Goal: Transaction & Acquisition: Book appointment/travel/reservation

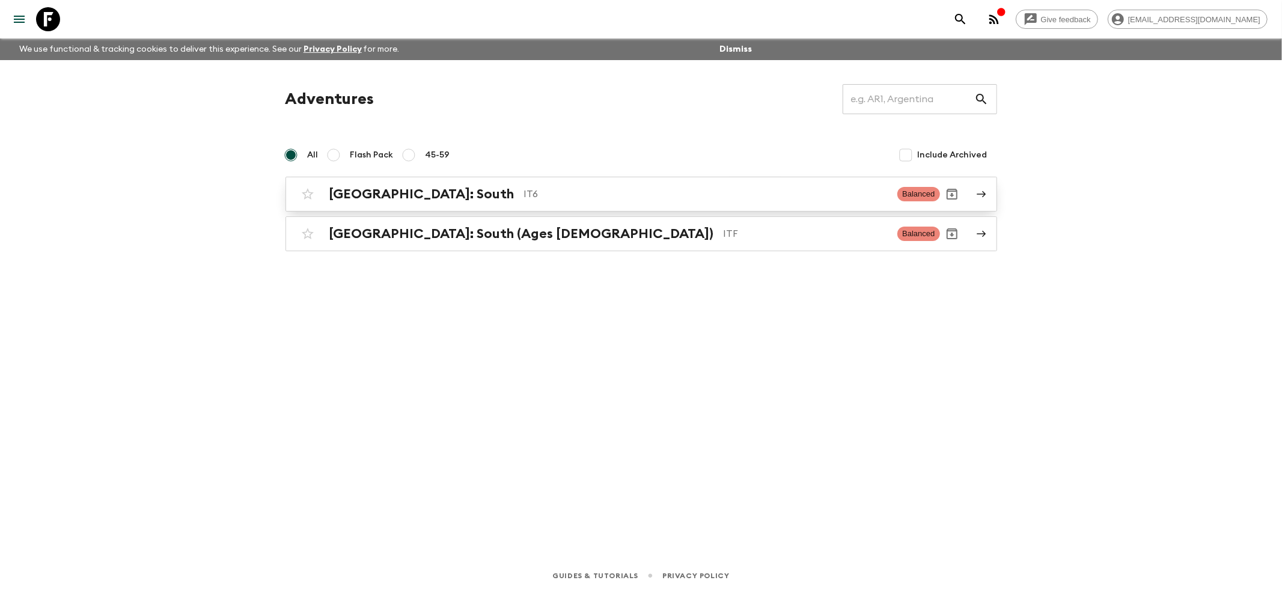
click at [337, 184] on div "[GEOGRAPHIC_DATA]: South IT6 Balanced" at bounding box center [618, 194] width 644 height 24
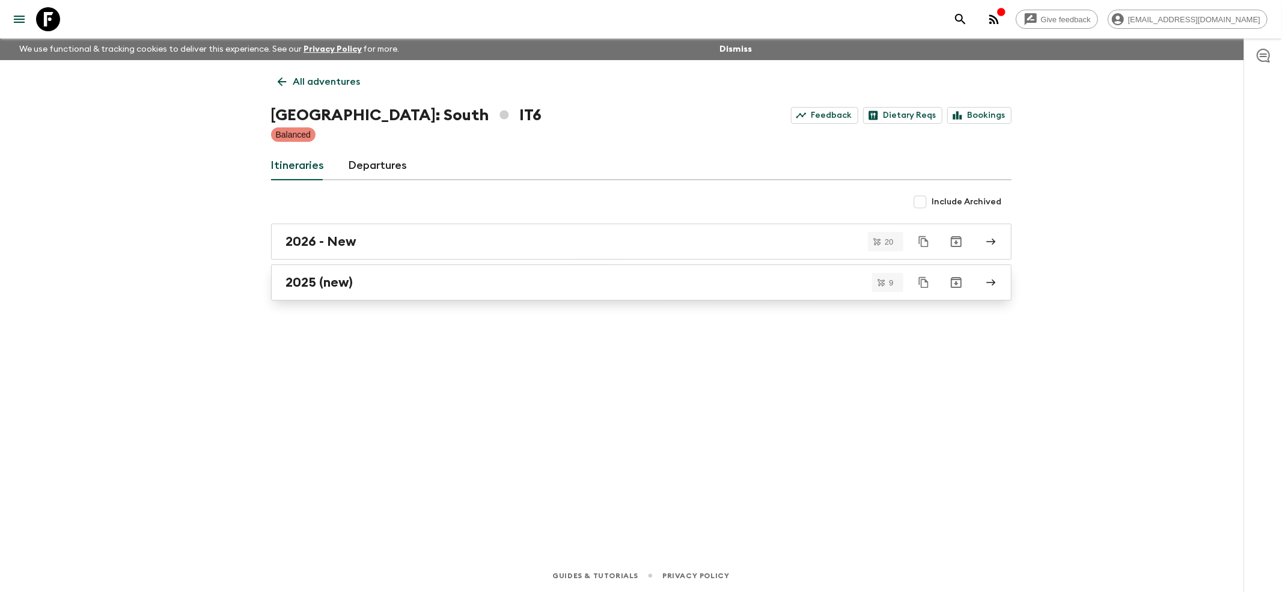
click at [298, 277] on h2 "2025 (new)" at bounding box center [319, 283] width 67 height 16
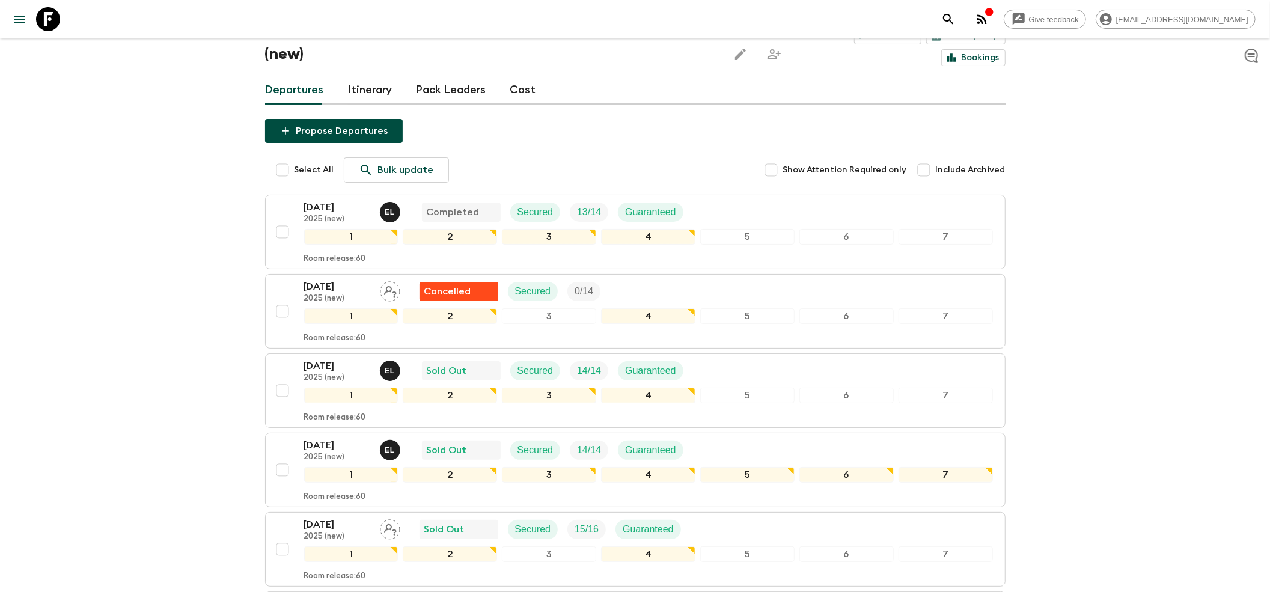
scroll to position [160, 0]
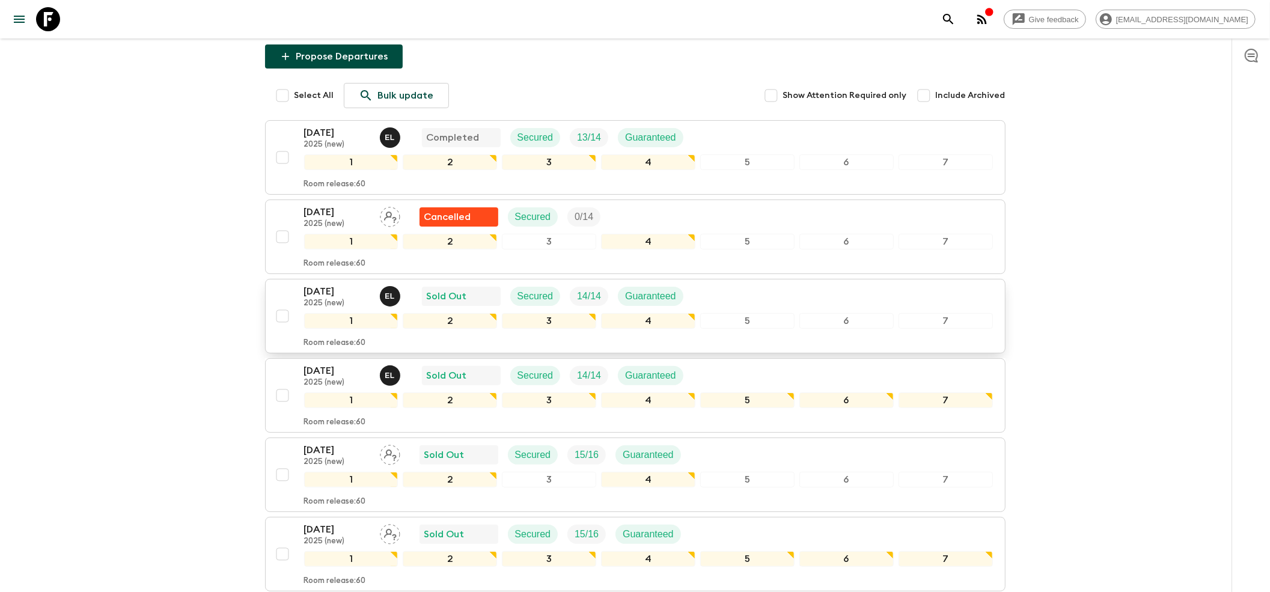
click at [334, 284] on p "[DATE]" at bounding box center [337, 291] width 66 height 14
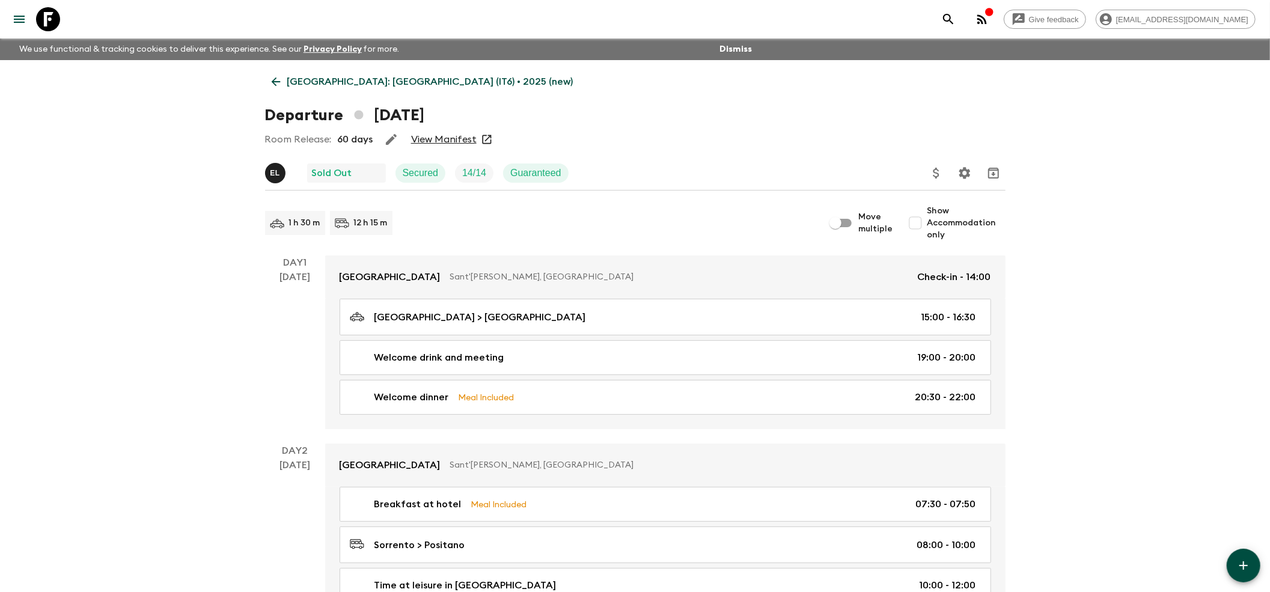
click at [438, 136] on link "View Manifest" at bounding box center [444, 139] width 66 height 12
click at [273, 83] on icon at bounding box center [275, 82] width 9 height 9
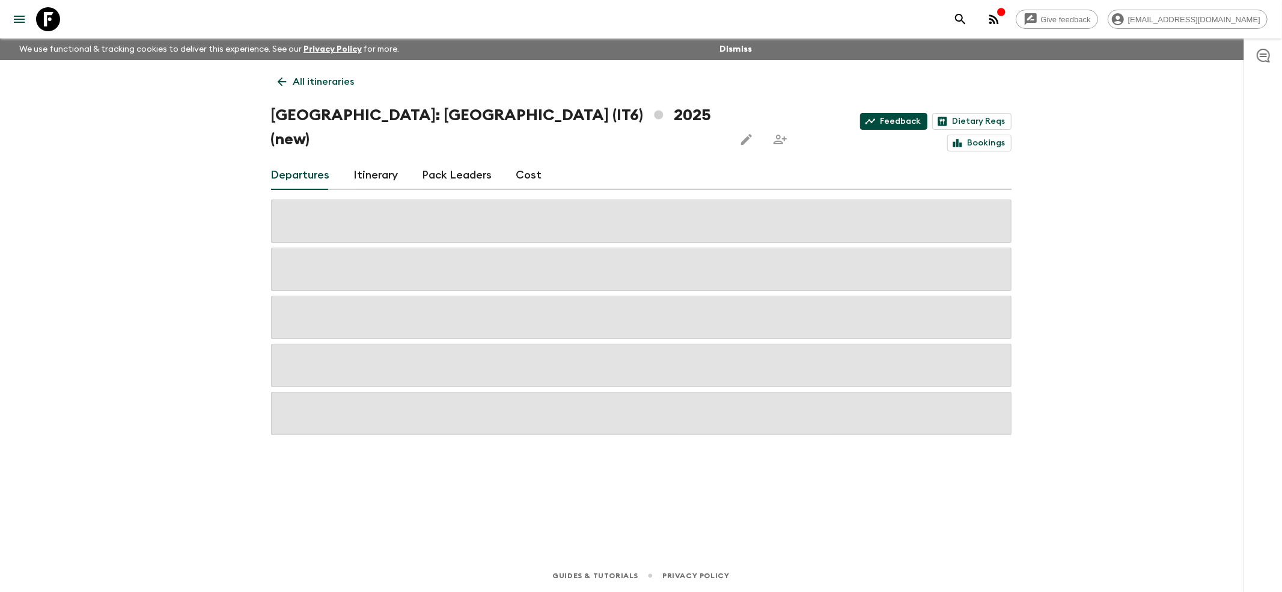
click at [860, 113] on link "Feedback" at bounding box center [893, 121] width 67 height 17
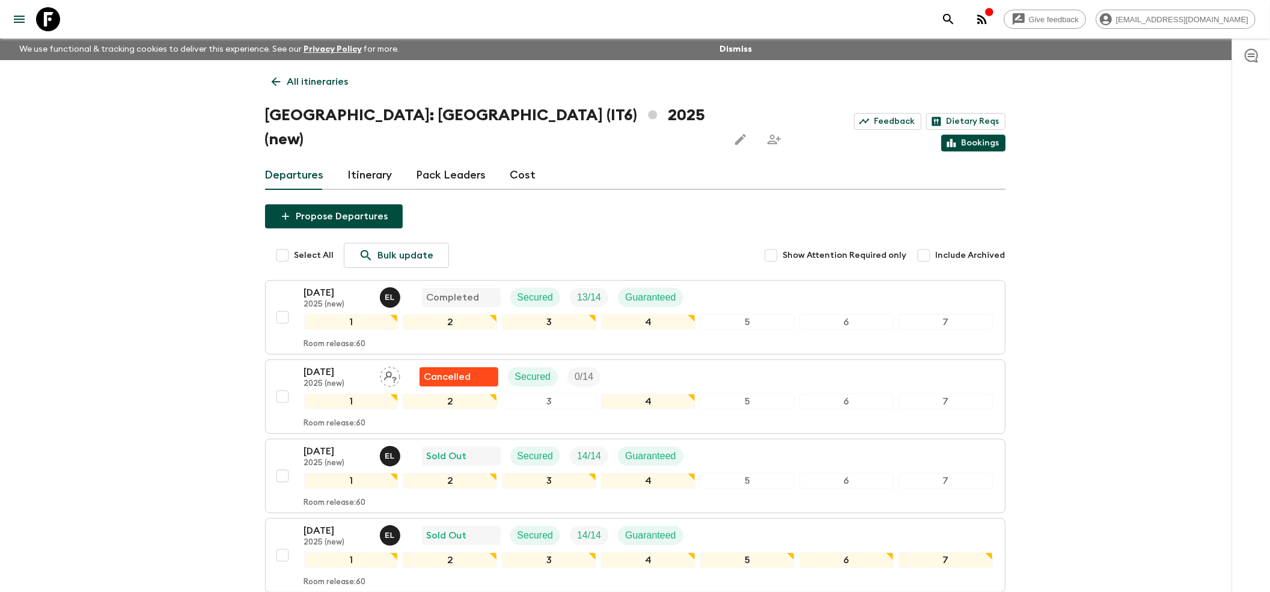
click at [982, 135] on link "Bookings" at bounding box center [973, 143] width 64 height 17
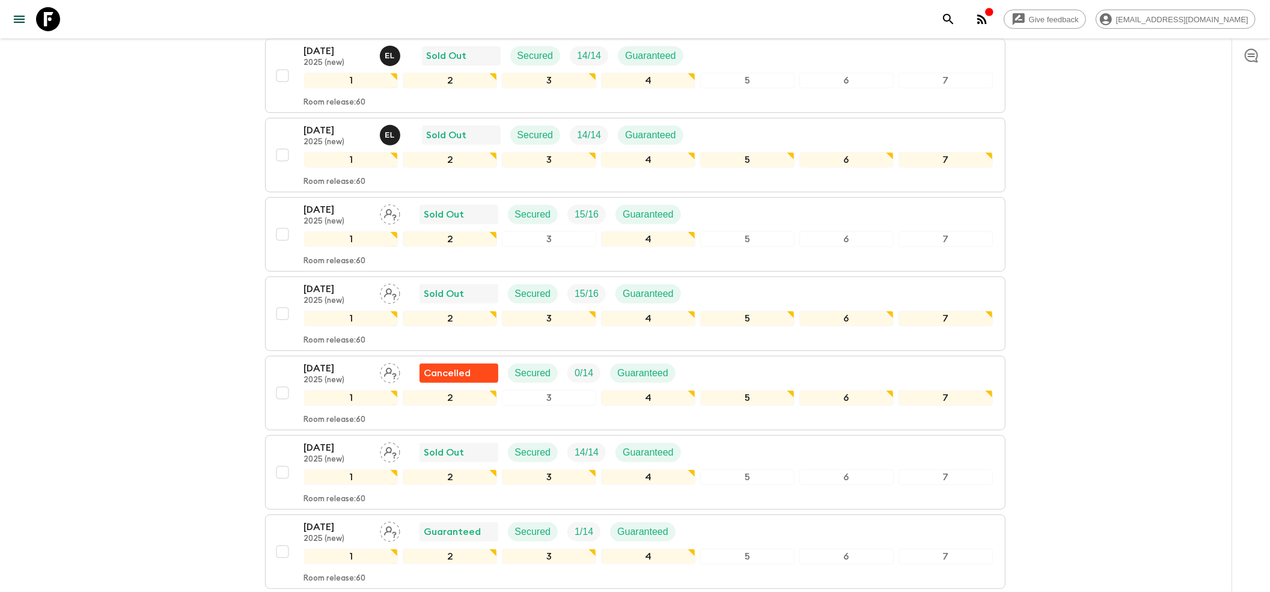
scroll to position [490, 0]
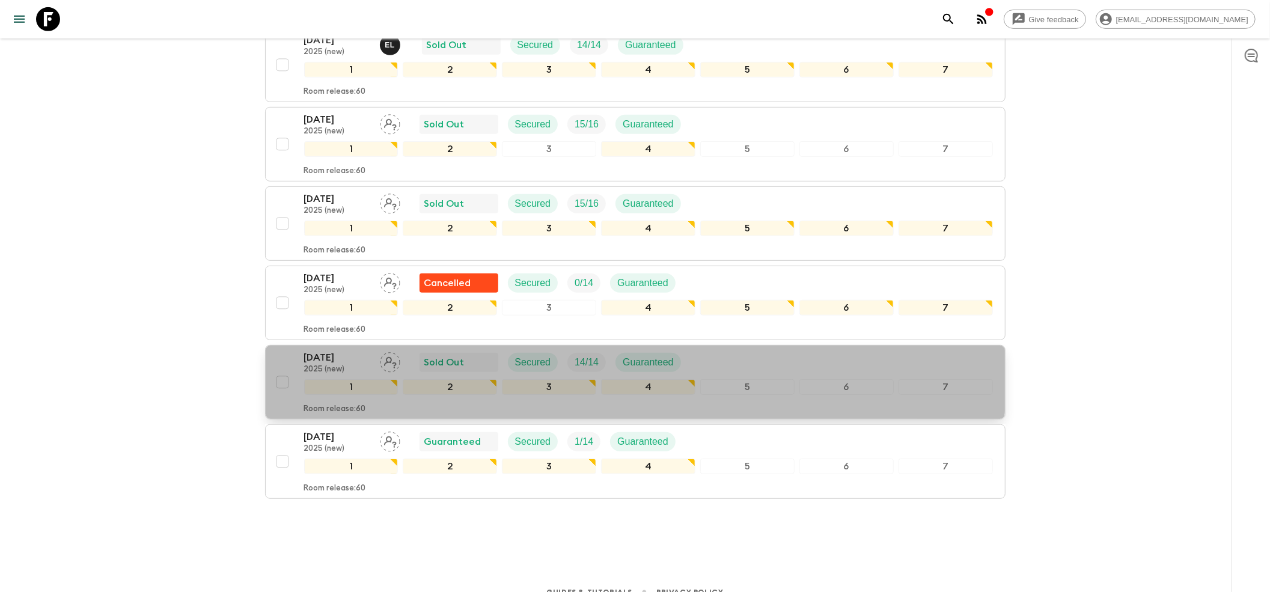
click at [308, 350] on p "[DATE]" at bounding box center [337, 357] width 66 height 14
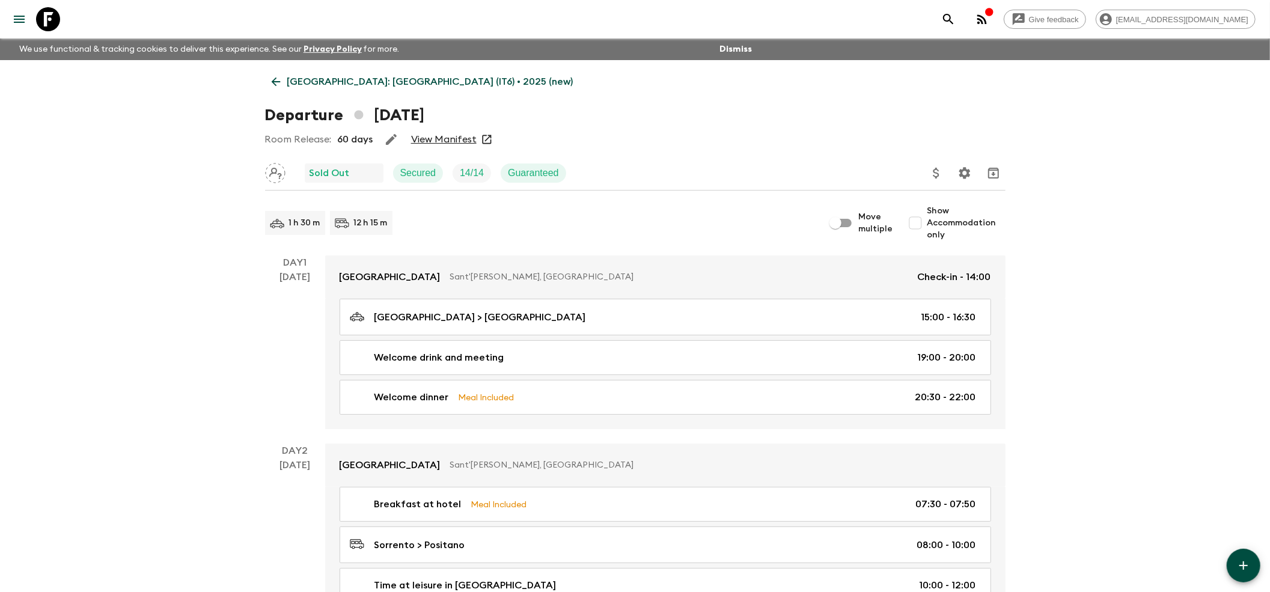
click at [436, 133] on link "View Manifest" at bounding box center [444, 139] width 66 height 12
click at [274, 85] on icon at bounding box center [275, 81] width 13 height 13
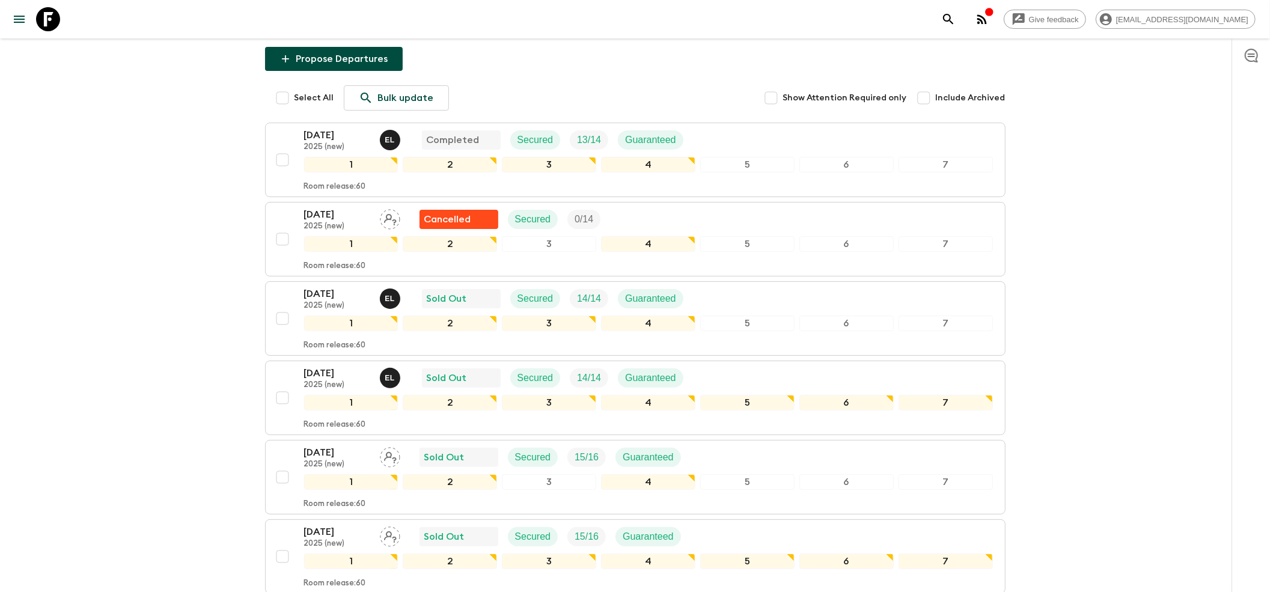
scroll to position [320, 0]
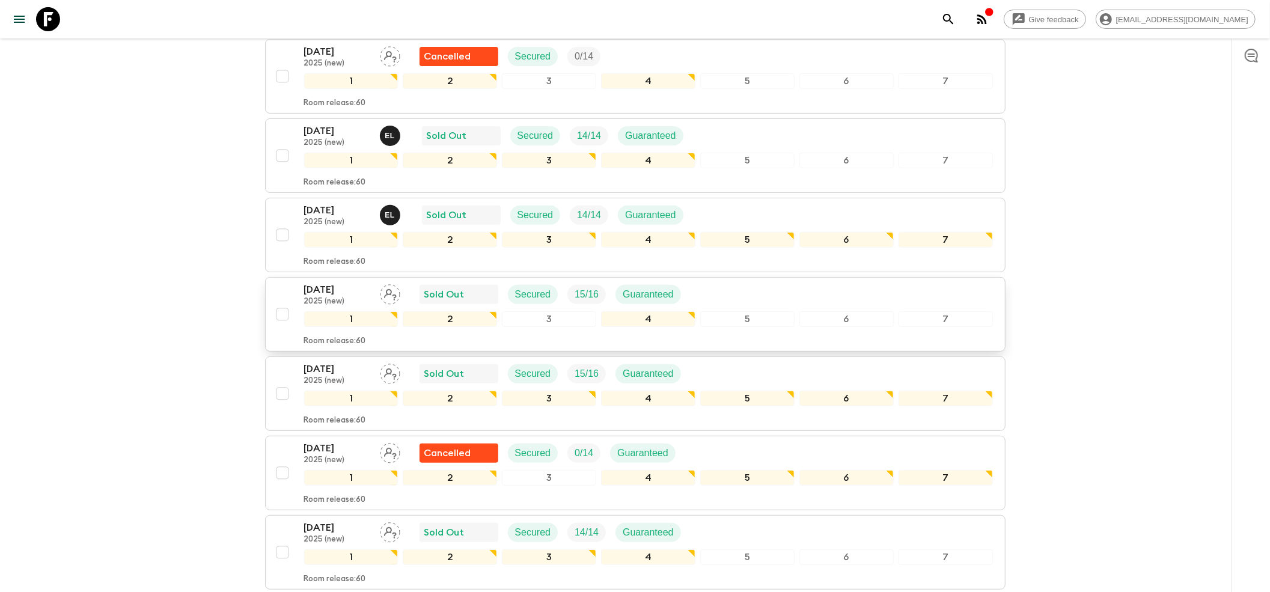
click at [320, 283] on p "[DATE]" at bounding box center [337, 290] width 66 height 14
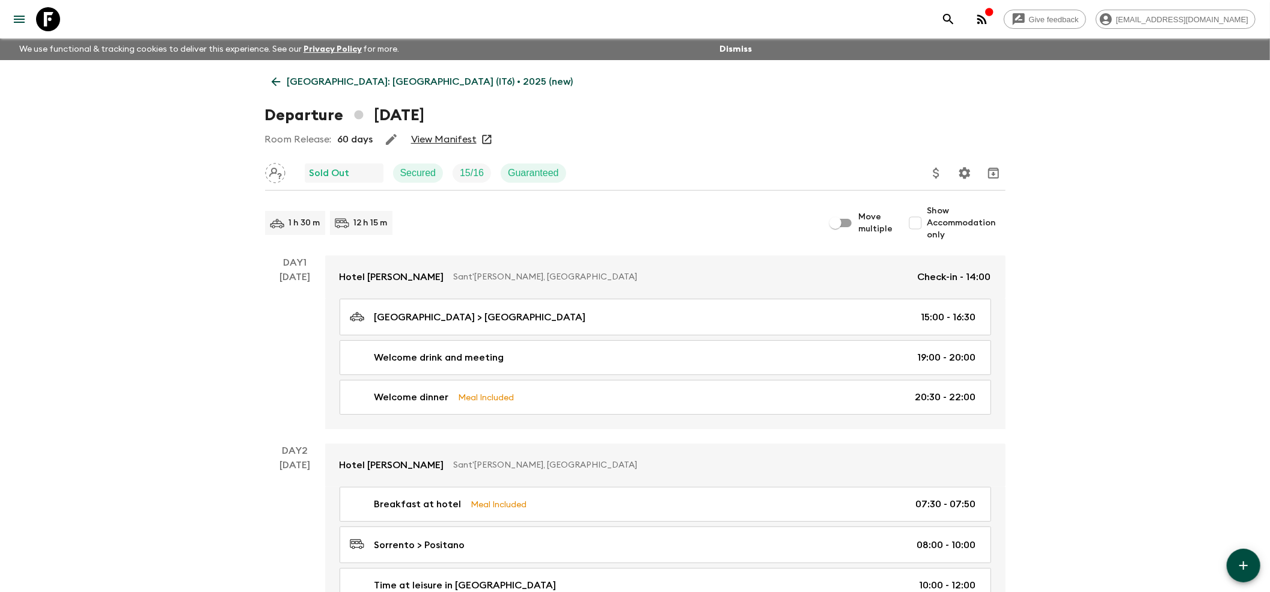
click at [421, 145] on link "View Manifest" at bounding box center [444, 139] width 66 height 12
